Goal: Task Accomplishment & Management: Complete application form

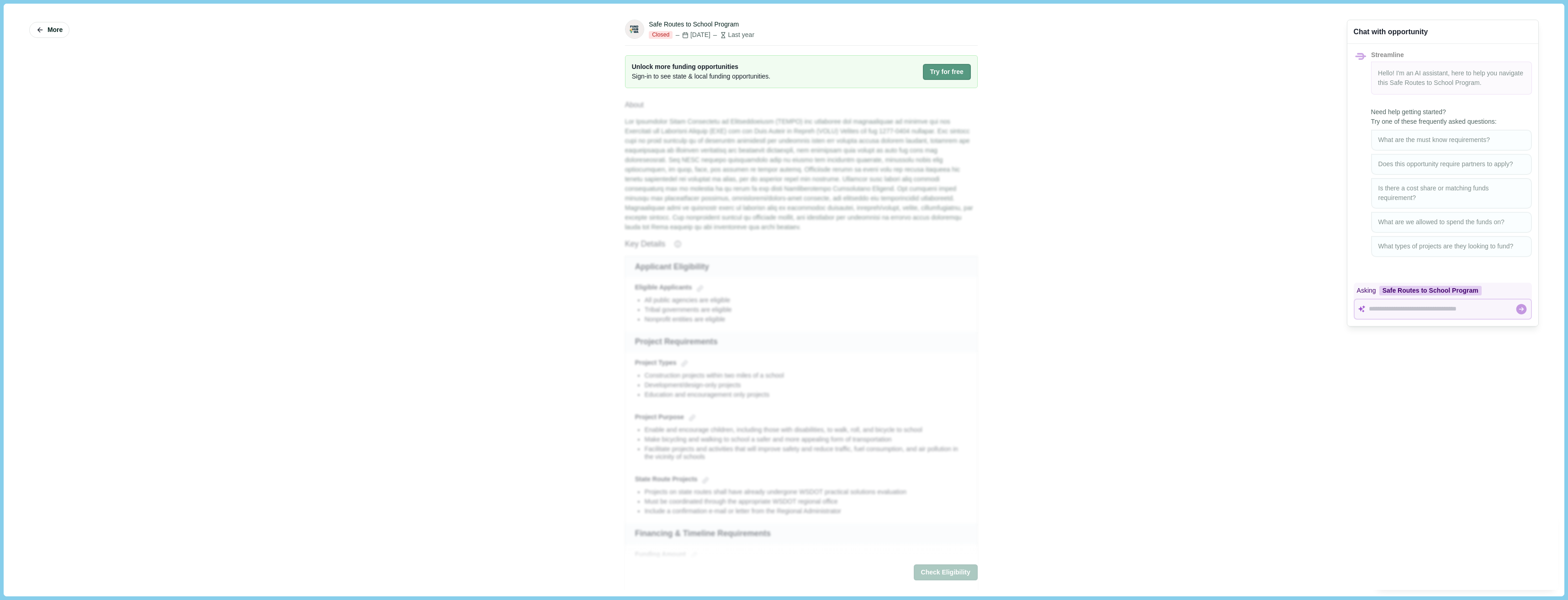
click at [953, 70] on button "Try for free" at bounding box center [947, 72] width 48 height 16
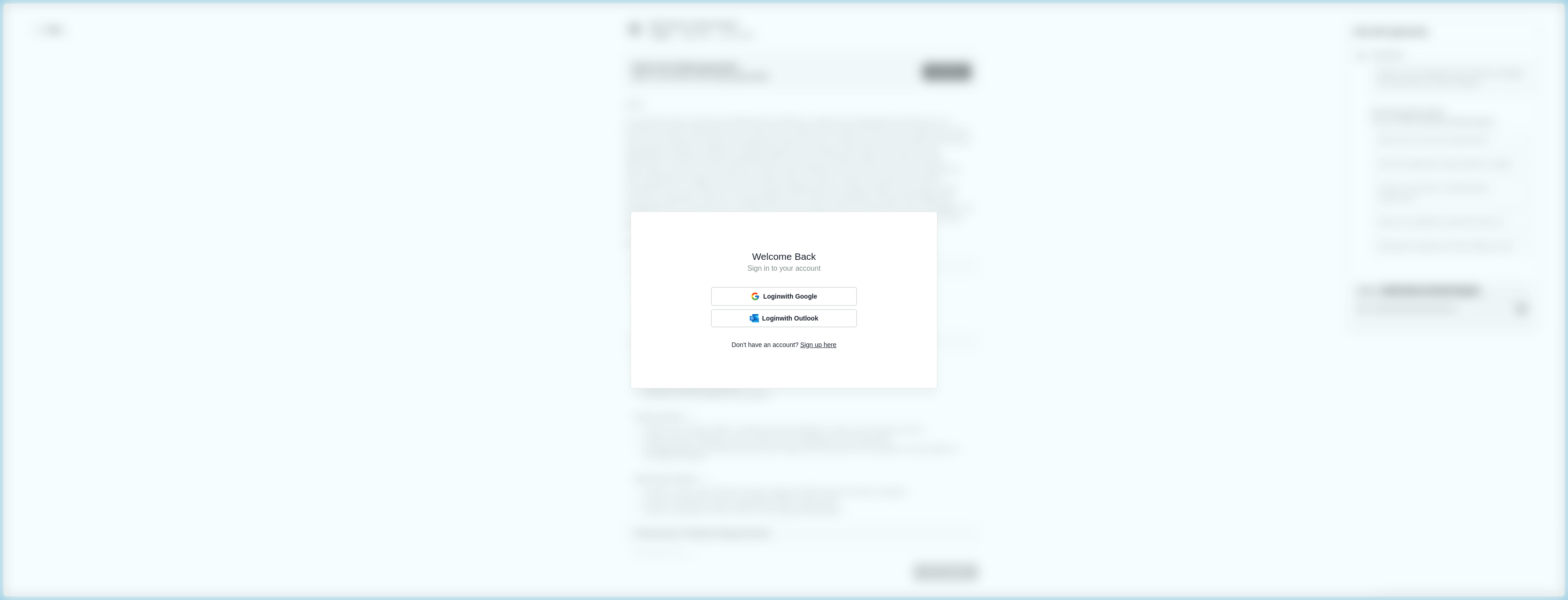
click at [510, 167] on div "Welcome Back Sign in to your account Login with Google Login with Outlook Don't…" at bounding box center [784, 300] width 1568 height 600
